Goal: Task Accomplishment & Management: Manage account settings

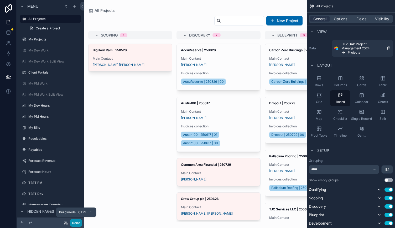
click at [80, 222] on button "Done" at bounding box center [76, 223] width 12 height 8
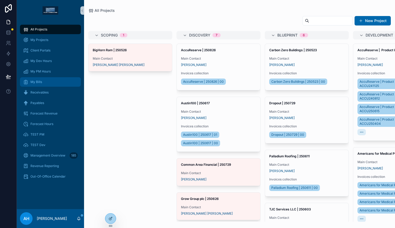
click at [38, 82] on span "My Bills" at bounding box center [36, 82] width 12 height 4
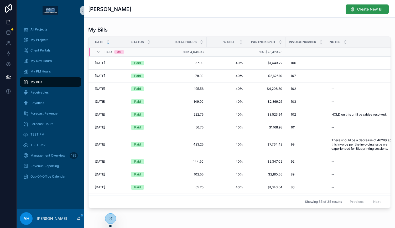
click at [364, 10] on span "Create New Bill" at bounding box center [370, 9] width 27 height 5
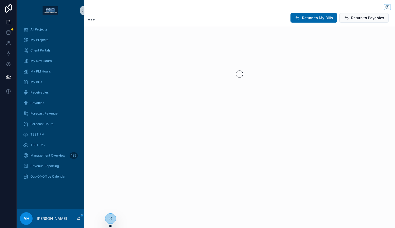
click at [313, 28] on div "Return to My Bills Return to Payables" at bounding box center [239, 74] width 311 height 149
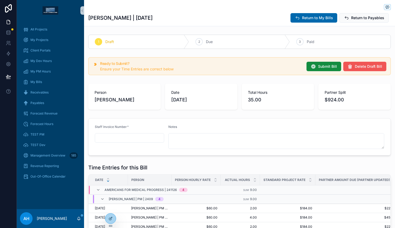
click at [356, 67] on span "Delete Draft Bill" at bounding box center [368, 66] width 27 height 5
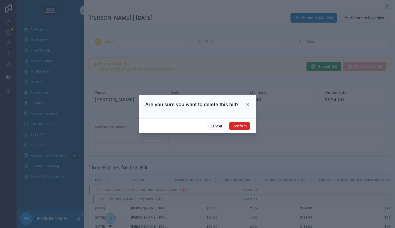
click at [239, 123] on button "Confirm" at bounding box center [239, 126] width 21 height 8
